Goal: Transaction & Acquisition: Purchase product/service

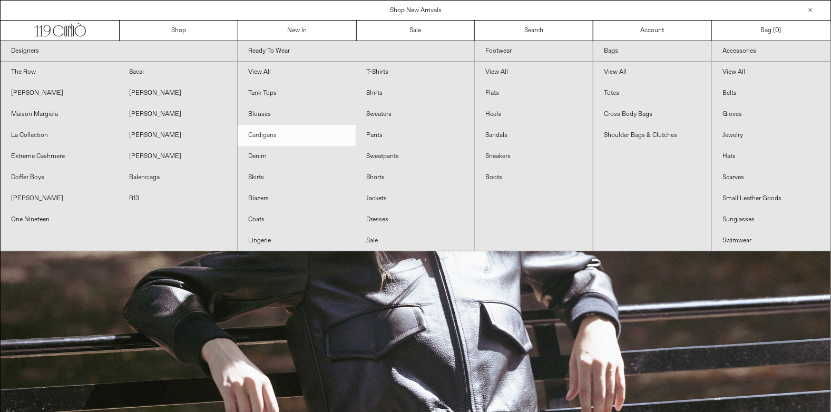
click at [267, 135] on link "Cardigans" at bounding box center [297, 135] width 118 height 21
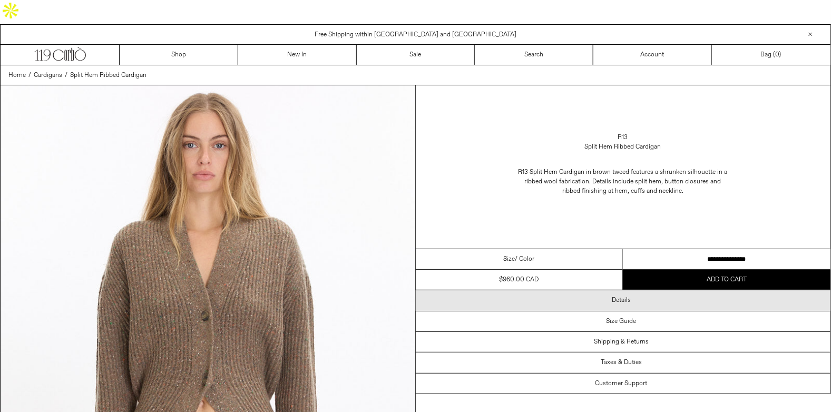
click at [638, 290] on div "Details" at bounding box center [623, 300] width 415 height 20
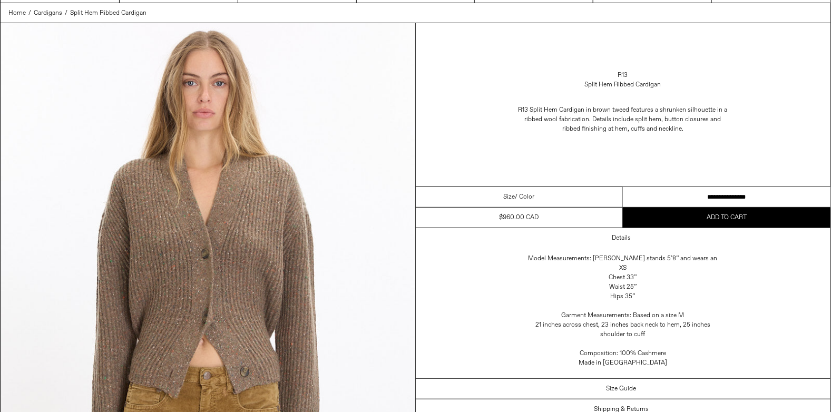
scroll to position [175, 0]
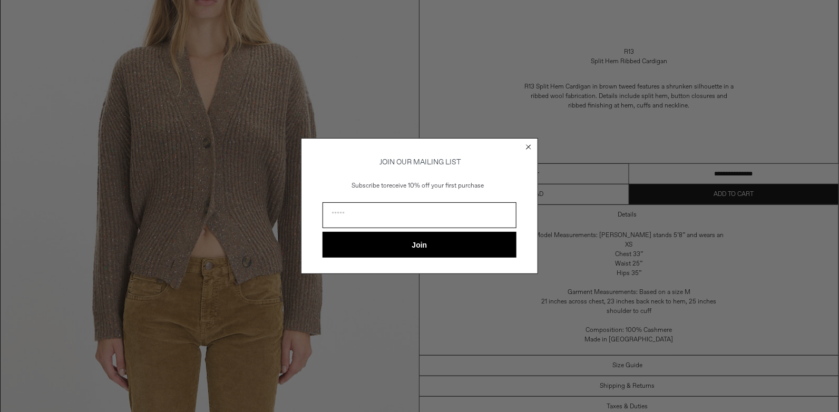
click at [526, 145] on circle "Close dialog" at bounding box center [529, 147] width 10 height 10
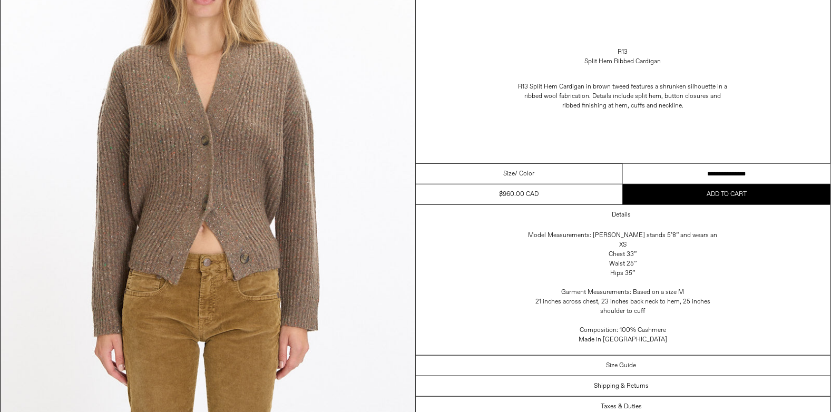
click at [462, 295] on div "Details Model Measurements: Jane stands 5’8” and wears an XS Chest 33” Waist 25…" at bounding box center [623, 280] width 415 height 150
click at [479, 287] on div "Details Model Measurements: Jane stands 5’8” and wears an XS Chest 33” Waist 25…" at bounding box center [623, 280] width 415 height 150
click at [491, 282] on div "Details Model Measurements: Jane stands 5’8” and wears an XS Chest 33” Waist 25…" at bounding box center [623, 280] width 415 height 150
click at [499, 275] on div "Details Model Measurements: Jane stands 5’8” and wears an XS Chest 33” Waist 25…" at bounding box center [623, 280] width 415 height 150
click at [738, 280] on div "Details Model Measurements: Jane stands 5’8” and wears an XS Chest 33” Waist 25…" at bounding box center [623, 280] width 415 height 150
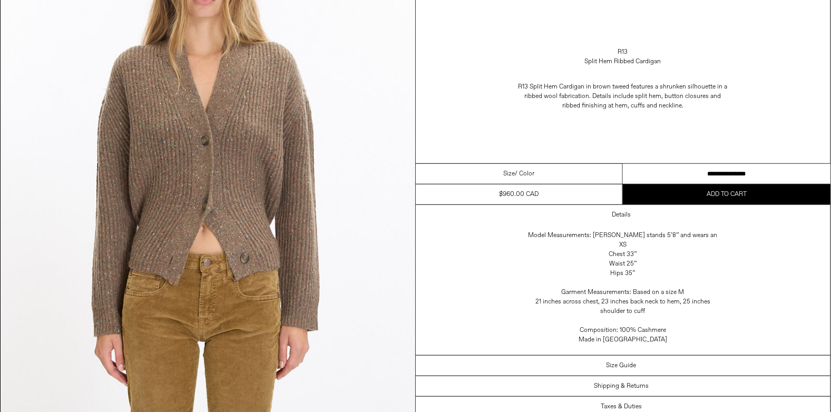
scroll to position [0, 0]
click at [707, 279] on div "Model Measurements: Jane stands 5’8” and wears an XS Chest 33” Waist 25” Hips 3…" at bounding box center [622, 291] width 211 height 130
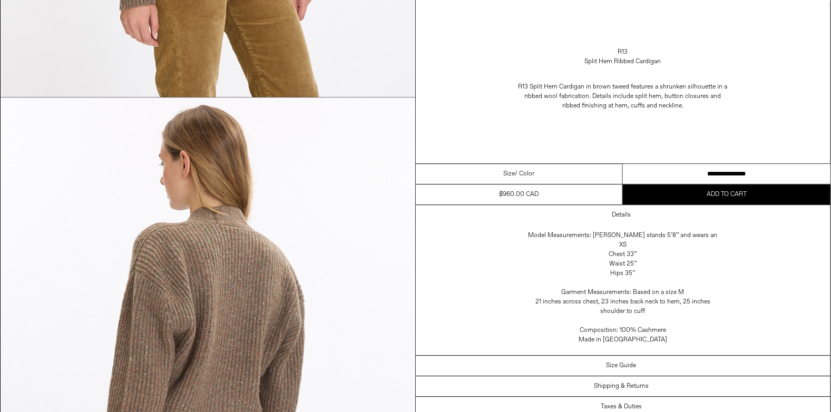
scroll to position [1019, 0]
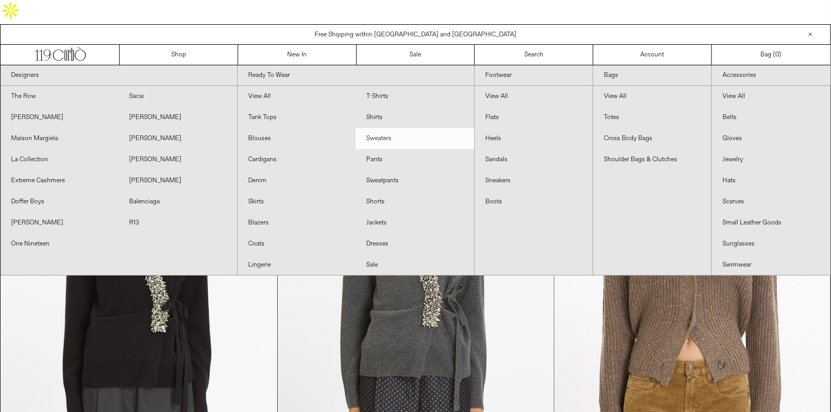
click at [395, 128] on link "Sweaters" at bounding box center [415, 138] width 118 height 21
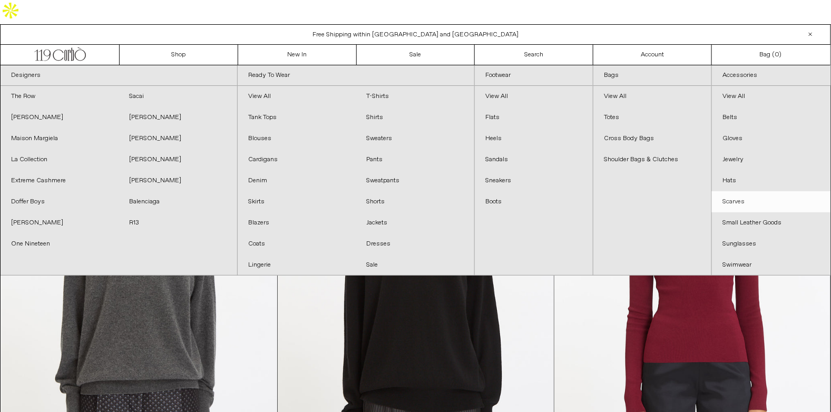
click at [722, 191] on link "Scarves" at bounding box center [771, 201] width 119 height 21
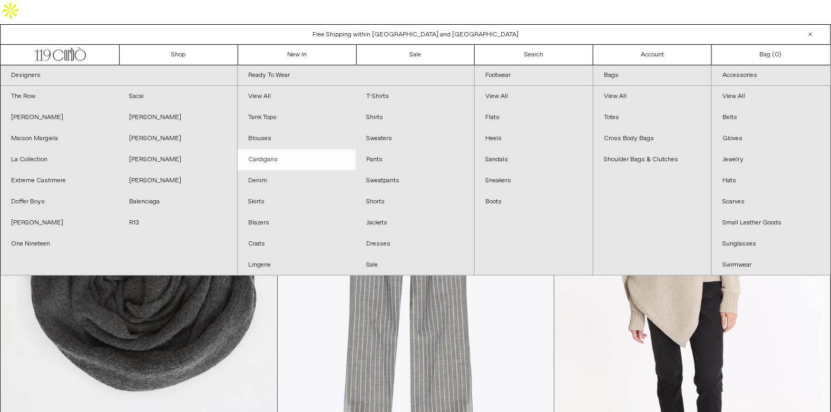
click at [280, 149] on link "Cardigans" at bounding box center [297, 159] width 118 height 21
click at [285, 149] on link "Cardigans" at bounding box center [297, 159] width 118 height 21
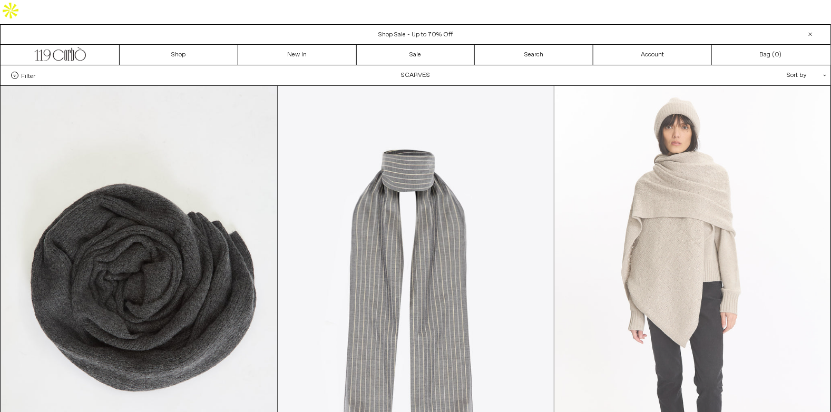
scroll to position [351, 0]
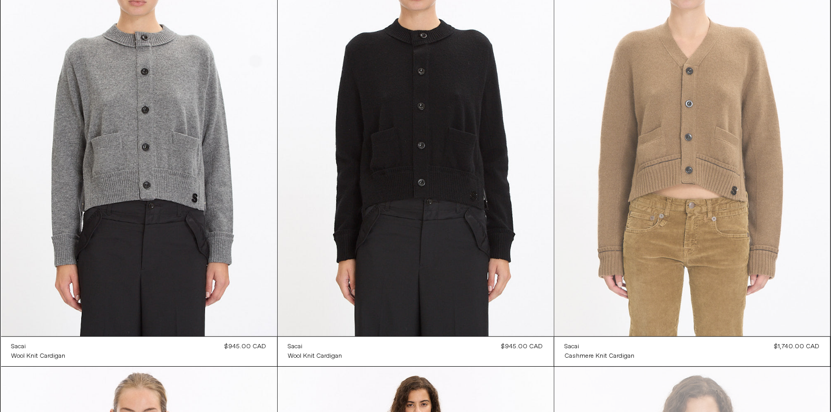
scroll to position [1053, 0]
click at [697, 135] on at bounding box center [692, 129] width 276 height 414
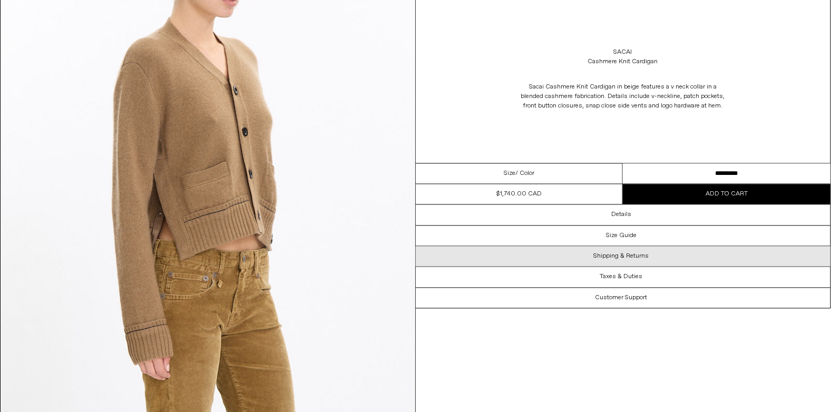
scroll to position [878, 0]
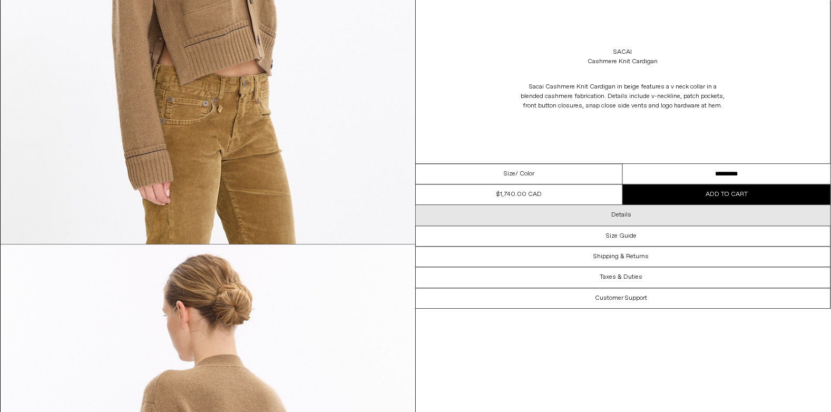
click at [629, 222] on div "Details" at bounding box center [623, 215] width 415 height 20
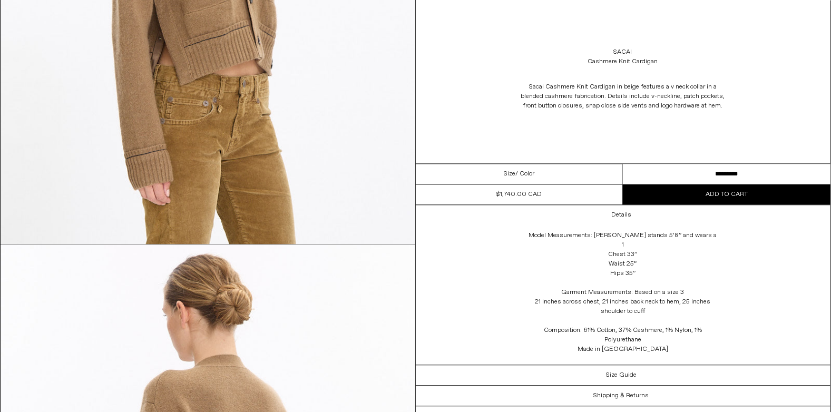
scroll to position [0, 0]
click at [488, 133] on div "Sacai Cashmere Knit Cardigan Sacai Cashmere Knit Cardigan in beige features a v…" at bounding box center [623, 81] width 415 height 163
click at [721, 267] on div "Model Measurements: [PERSON_NAME] stands 5’8” and wears a 1 Chest 33” Waist 25”…" at bounding box center [622, 295] width 211 height 139
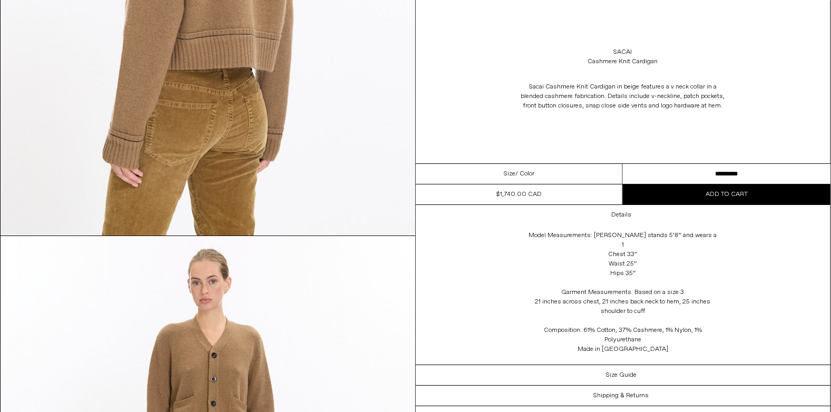
scroll to position [1581, 0]
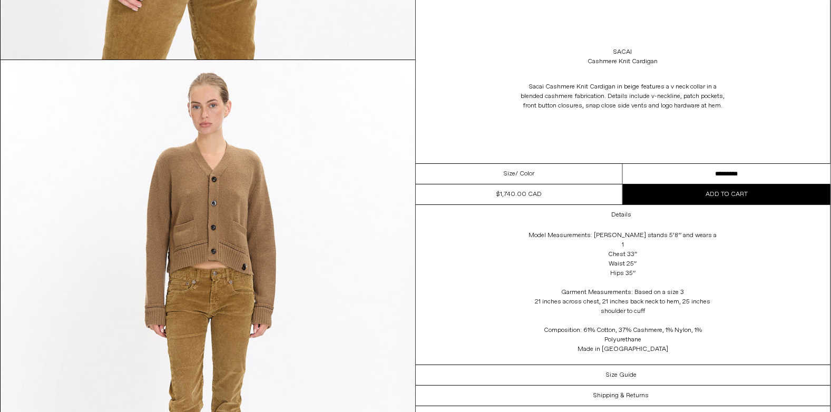
click at [438, 266] on div "Details Model Measurements: [PERSON_NAME] stands 5’8” and wears a 1 Chest 33” W…" at bounding box center [623, 285] width 415 height 160
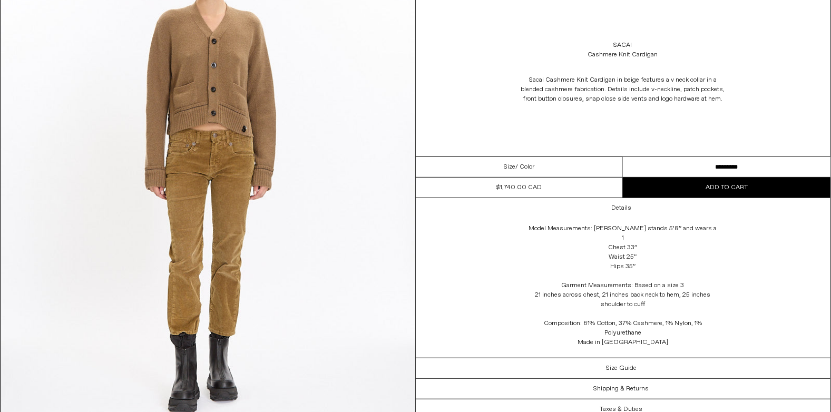
scroll to position [1546, 0]
